Goal: Task Accomplishment & Management: Manage account settings

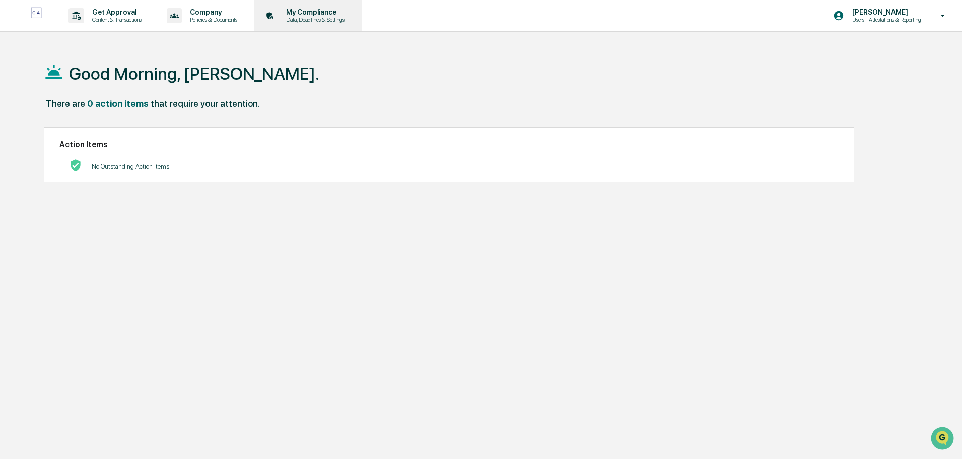
click at [330, 16] on p "My Compliance" at bounding box center [314, 12] width 72 height 8
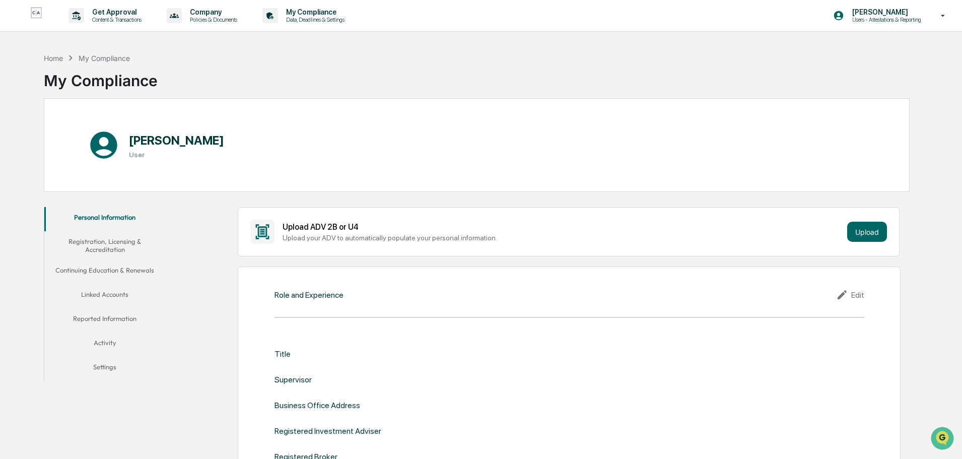
click at [110, 293] on button "Linked Accounts" at bounding box center [104, 296] width 121 height 24
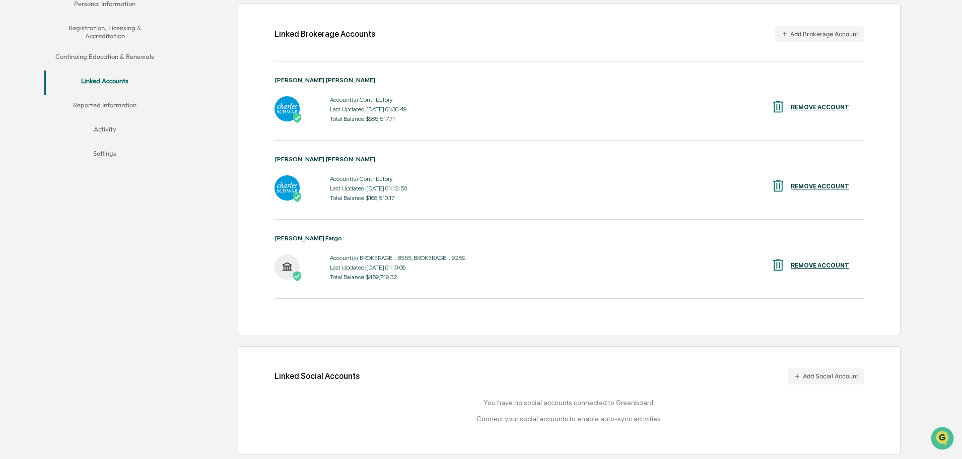
scroll to position [215, 0]
click at [799, 33] on button "Add Brokerage Account" at bounding box center [819, 33] width 89 height 16
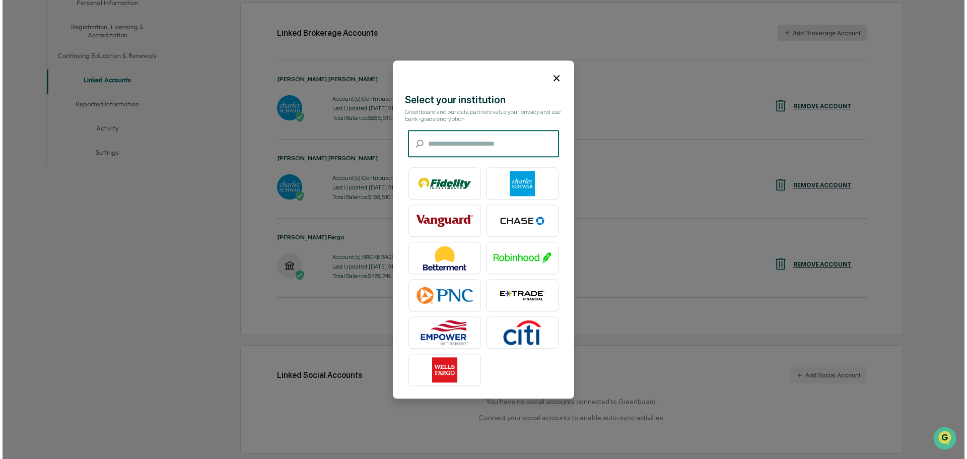
scroll to position [215, 0]
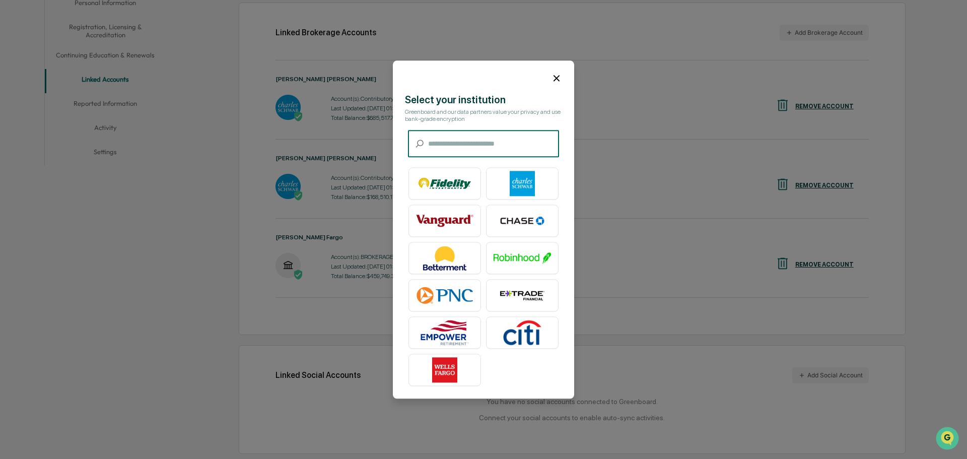
click at [438, 148] on input "text" at bounding box center [493, 143] width 131 height 27
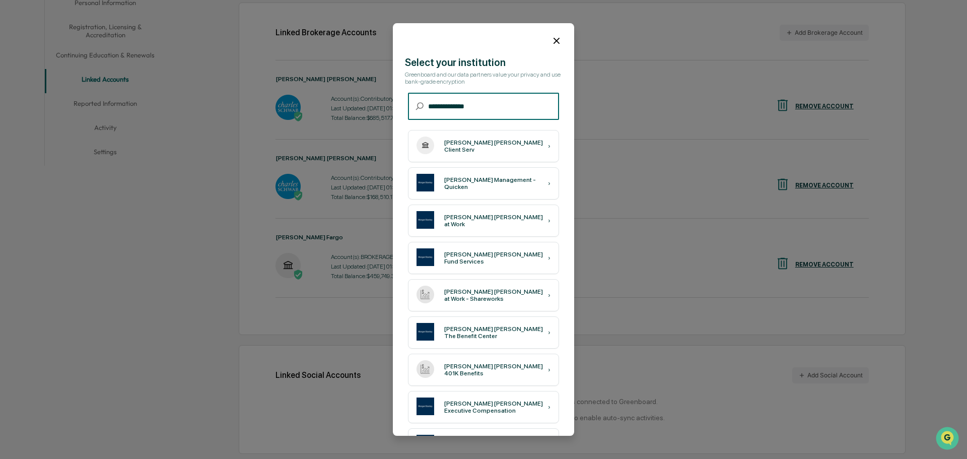
type input "**********"
click at [471, 149] on div "[PERSON_NAME] [PERSON_NAME] Client Serv" at bounding box center [496, 146] width 104 height 14
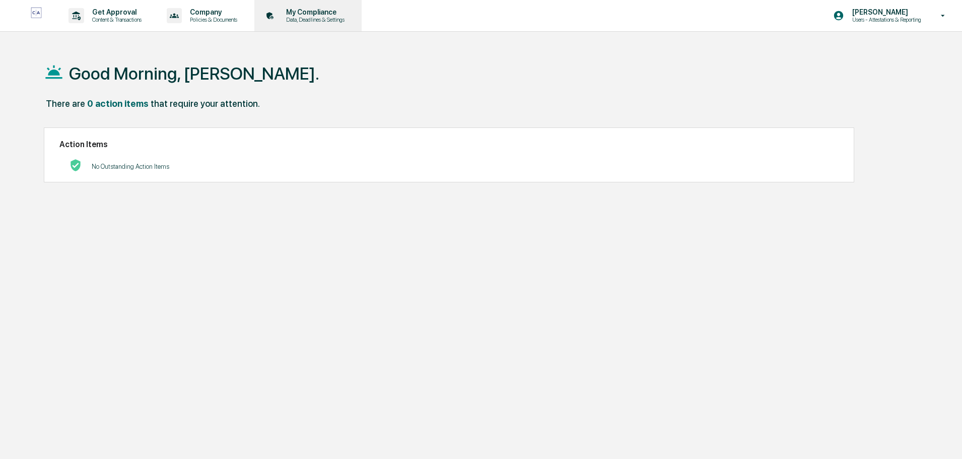
click at [324, 18] on p "Data, Deadlines & Settings" at bounding box center [314, 19] width 72 height 7
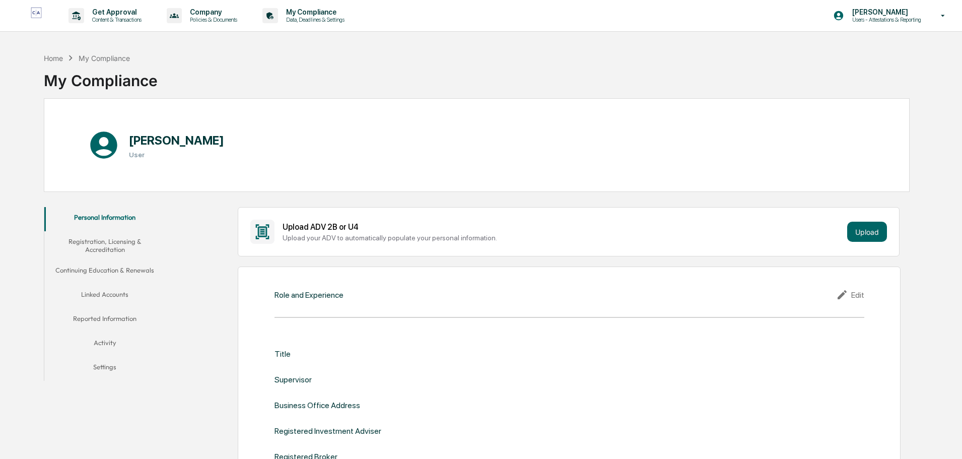
click at [97, 296] on button "Linked Accounts" at bounding box center [104, 296] width 121 height 24
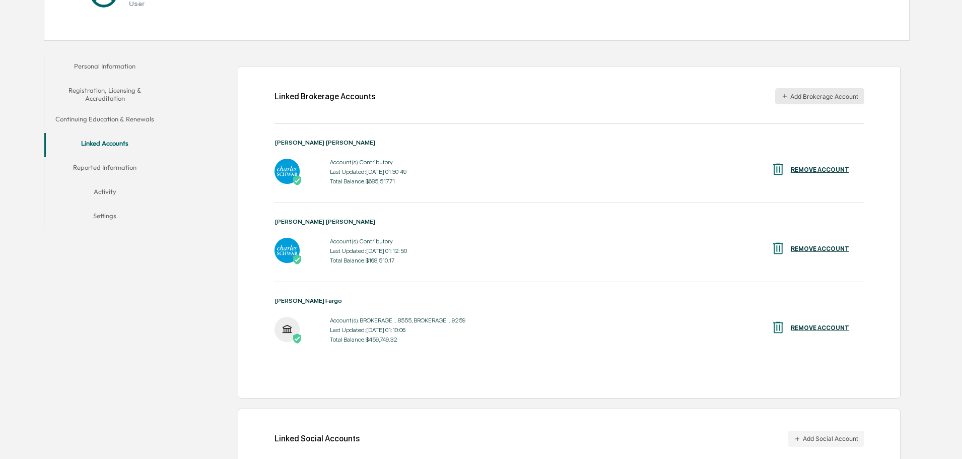
click at [820, 95] on button "Add Brokerage Account" at bounding box center [819, 96] width 89 height 16
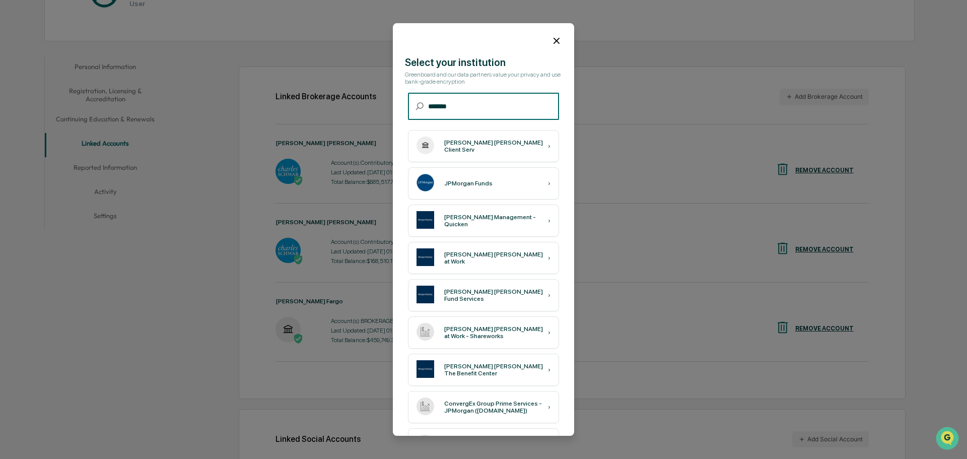
type input "******"
click at [548, 148] on div "›" at bounding box center [549, 146] width 3 height 7
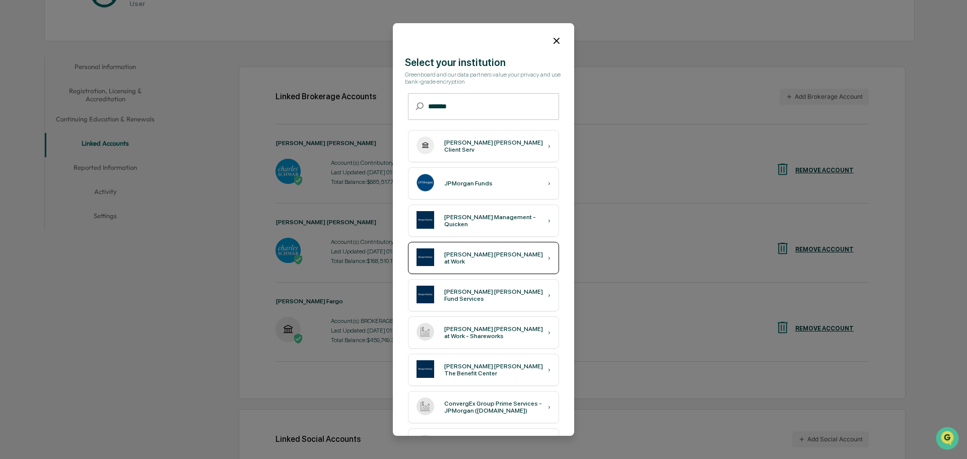
click at [479, 257] on div "[PERSON_NAME] [PERSON_NAME] at Work" at bounding box center [496, 258] width 104 height 14
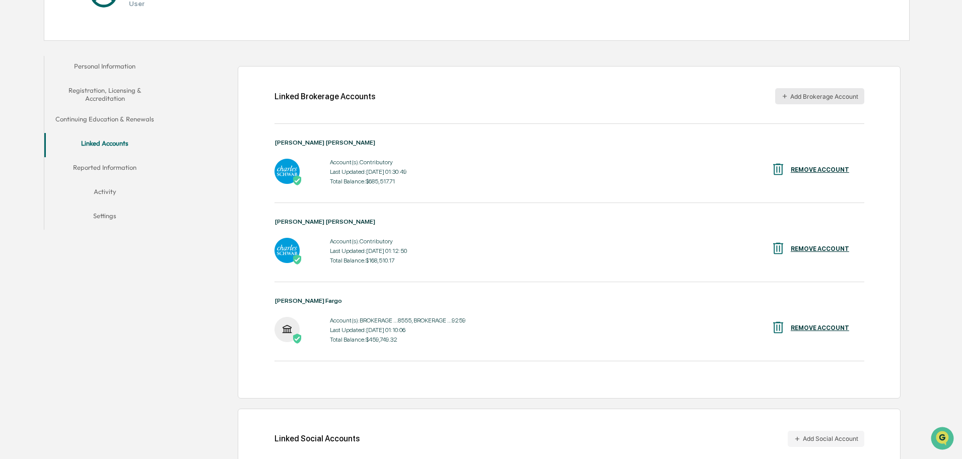
click at [838, 94] on button "Add Brokerage Account" at bounding box center [819, 96] width 89 height 16
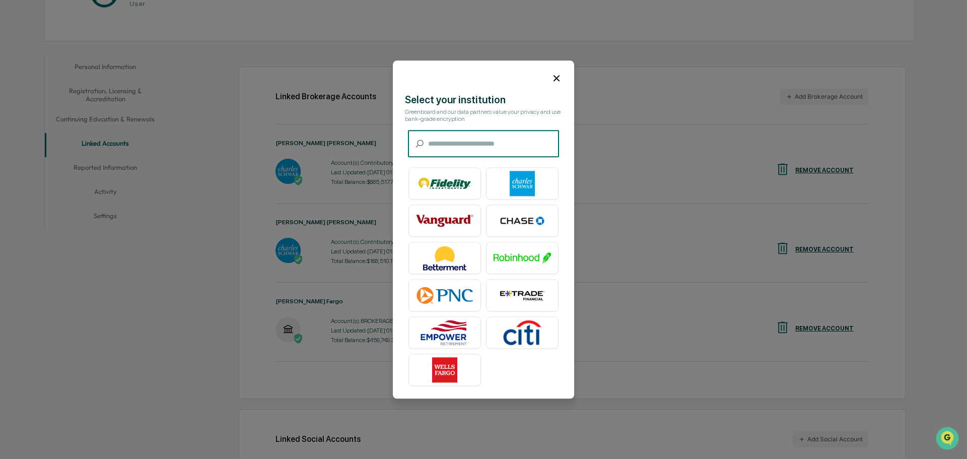
click at [467, 148] on input "text" at bounding box center [493, 143] width 131 height 27
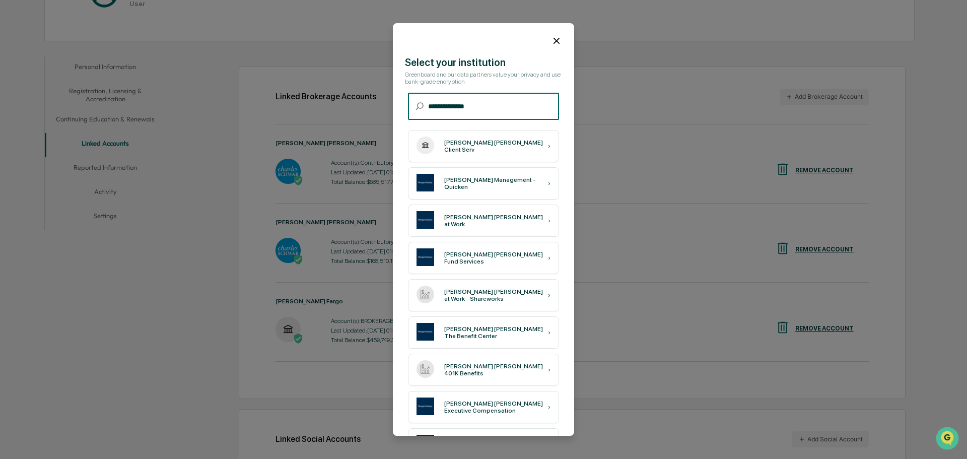
type input "**********"
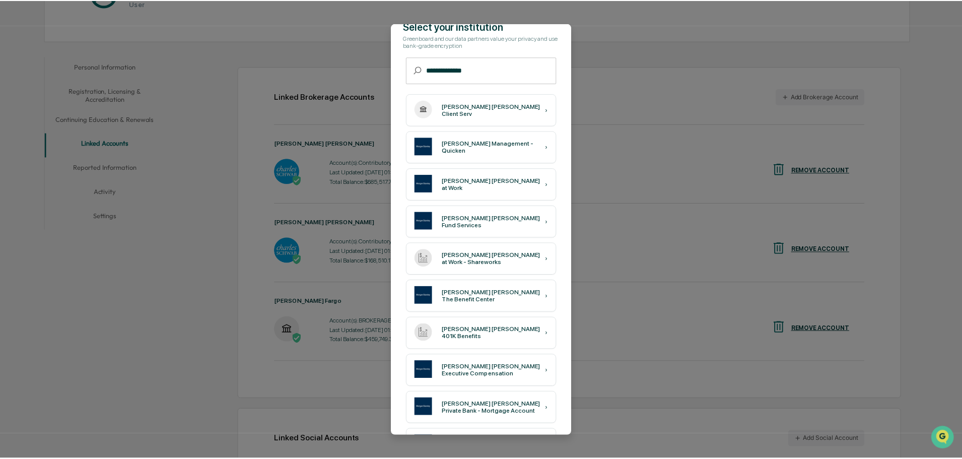
scroll to position [24, 0]
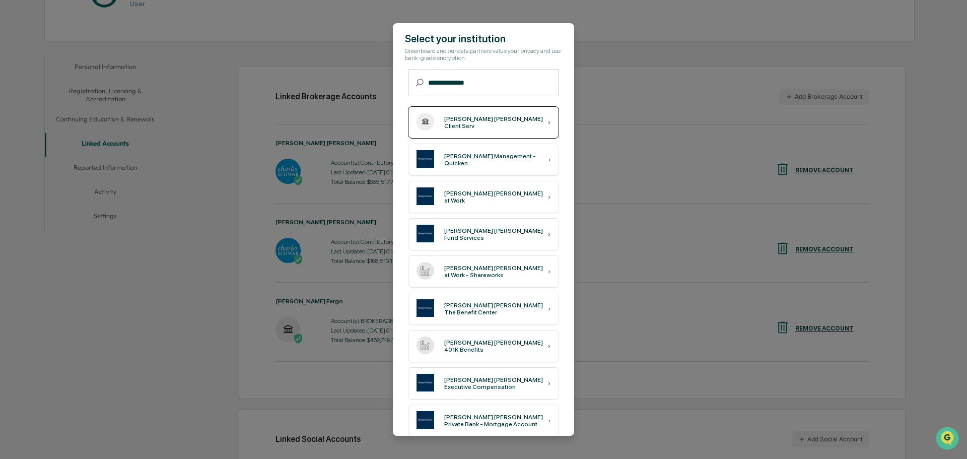
click at [462, 123] on div "[PERSON_NAME] [PERSON_NAME] Client Serv" at bounding box center [496, 122] width 104 height 14
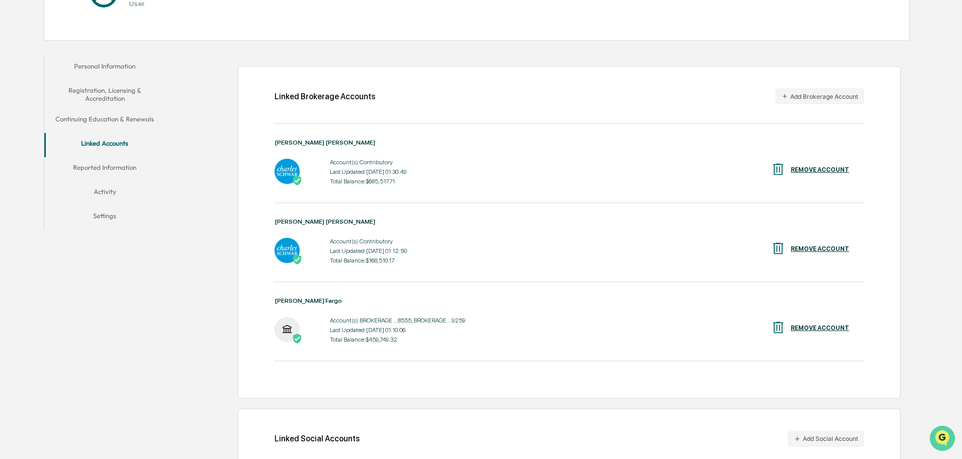
click at [938, 433] on img "Open customer support" at bounding box center [942, 438] width 25 height 20
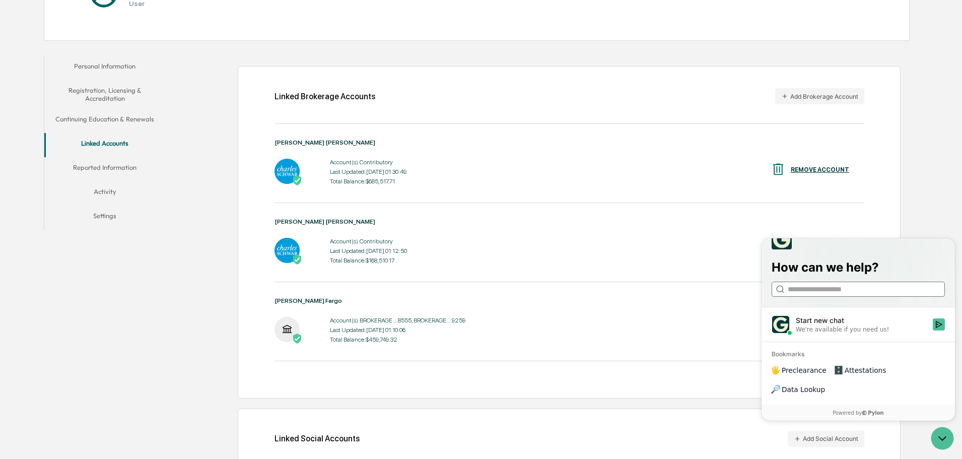
click at [807, 295] on input "search" at bounding box center [858, 289] width 140 height 11
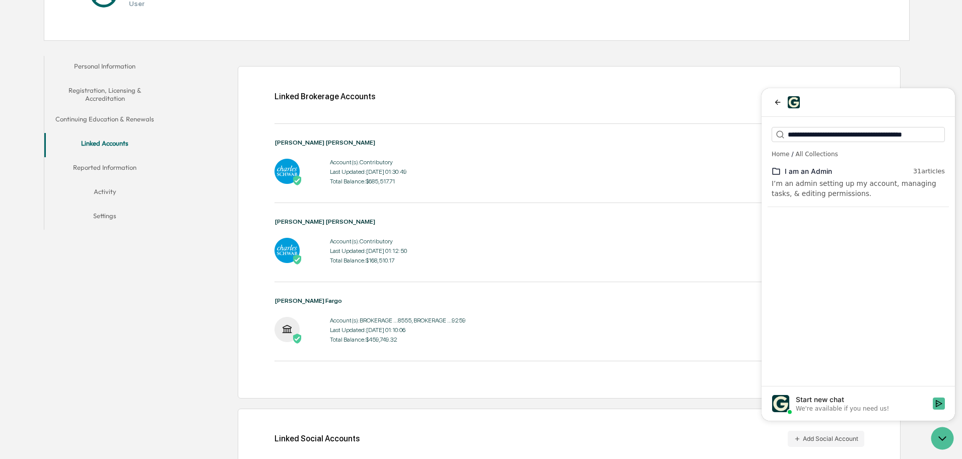
scroll to position [0, 3]
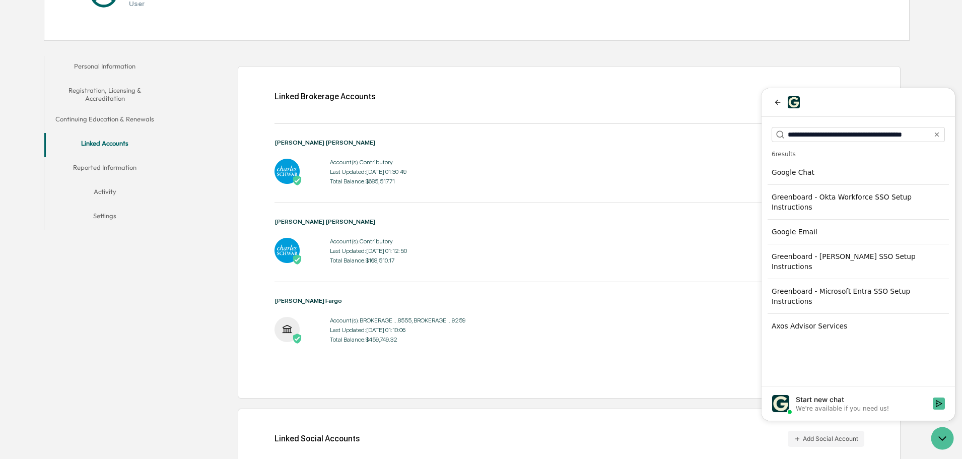
type input "**********"
click at [937, 137] on icon "Clear" at bounding box center [937, 134] width 8 height 8
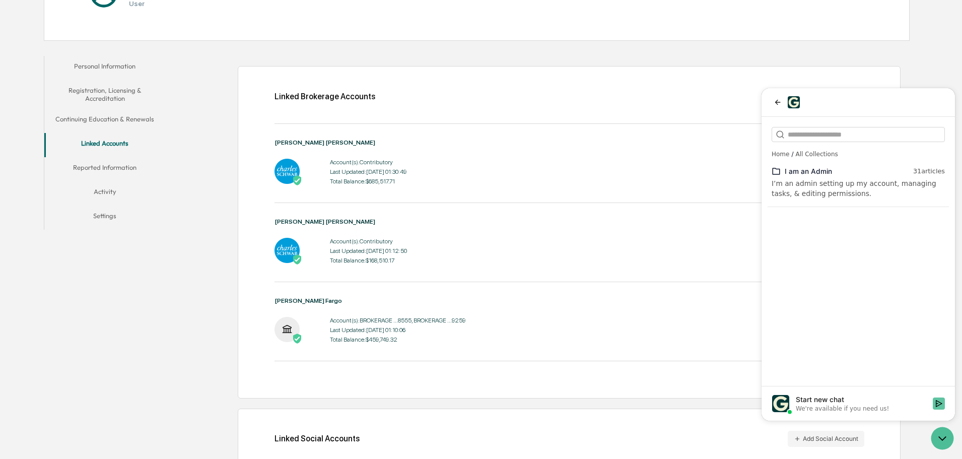
click at [940, 403] on icon "Start new chat" at bounding box center [939, 403] width 7 height 7
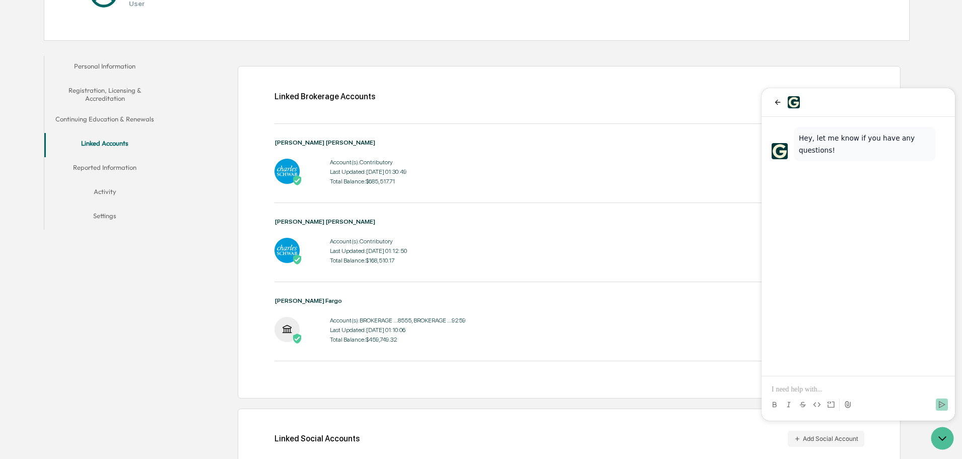
click at [854, 385] on p at bounding box center [858, 389] width 173 height 10
